Goal: Task Accomplishment & Management: Complete application form

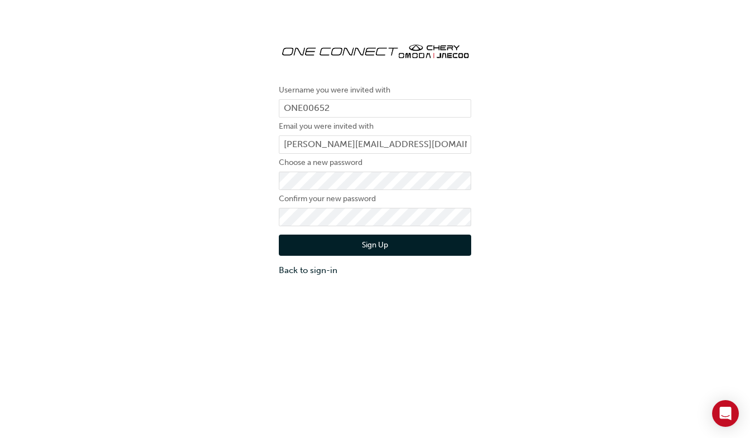
click at [391, 249] on button "Sign Up" at bounding box center [375, 245] width 192 height 21
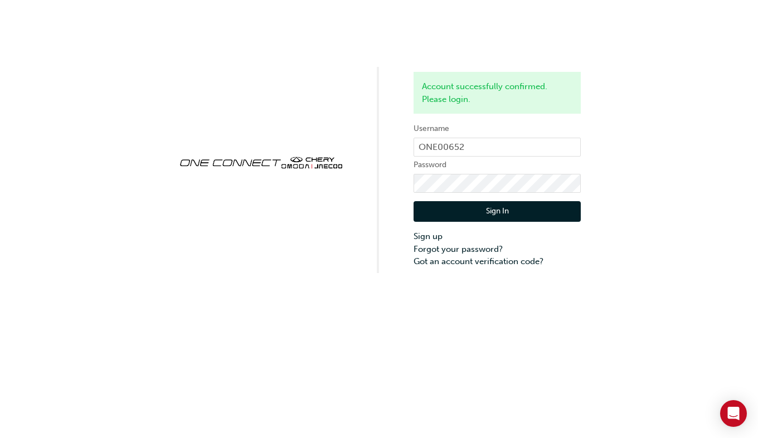
click at [498, 212] on button "Sign In" at bounding box center [497, 211] width 167 height 21
